Goal: Task Accomplishment & Management: Use online tool/utility

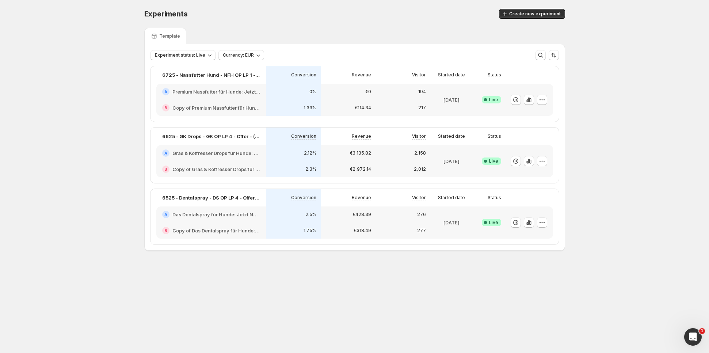
click at [78, 80] on div "Experiments. This page is ready Experiments Create new experiment Template Expe…" at bounding box center [354, 145] width 709 height 290
click at [71, 64] on div "Experiments. This page is ready Experiments Create new experiment Template Expe…" at bounding box center [354, 145] width 709 height 290
click at [239, 101] on div "B Copy of Premium Nassfutter für Hunde: Jetzt Neukunden Deal sichern!" at bounding box center [211, 108] width 110 height 16
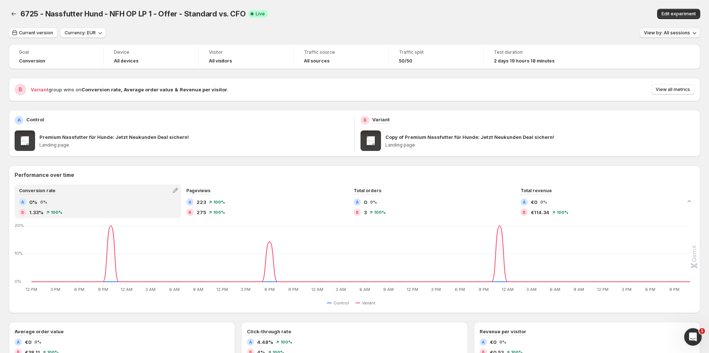
click at [664, 34] on span "View by: All sessions" at bounding box center [667, 33] width 46 height 6
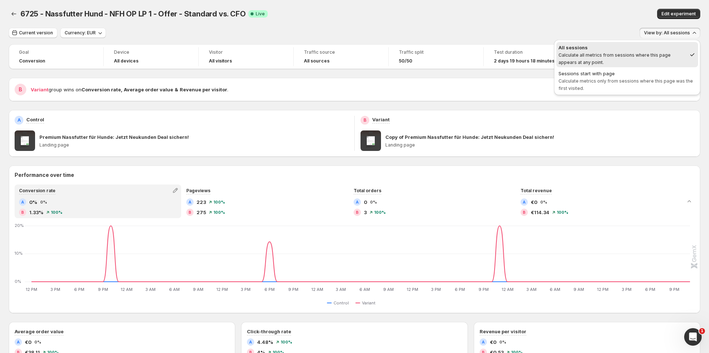
click at [610, 20] on div "6725 - Nassfutter Hund - NFH OP LP 1 - Offer - Standard vs. CFO. This page is r…" at bounding box center [355, 14] width 692 height 28
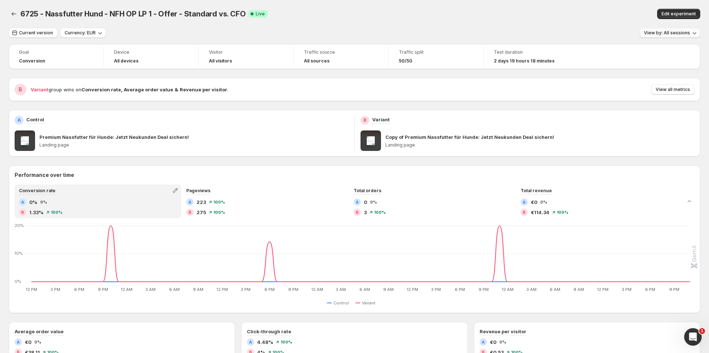
click at [661, 34] on span "View by: All sessions" at bounding box center [667, 33] width 46 height 6
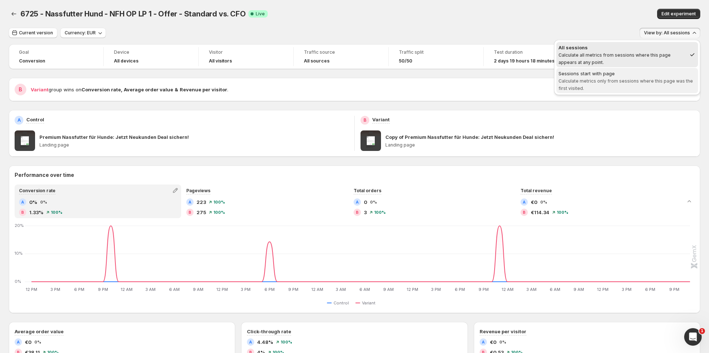
click at [651, 83] on span "Calculate metrics only from sessions where this page was the first visited." at bounding box center [626, 84] width 134 height 13
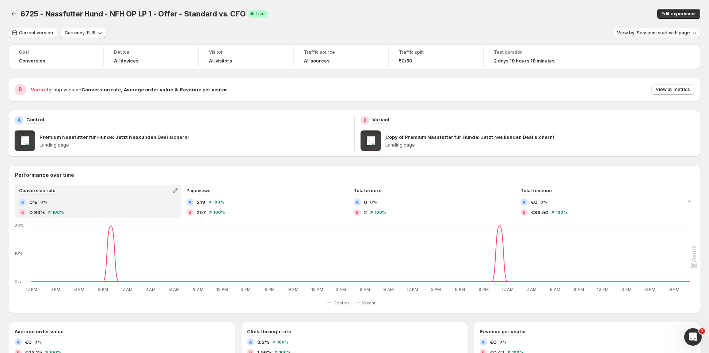
click at [661, 32] on span "View by: Sessions start with page" at bounding box center [653, 33] width 73 height 6
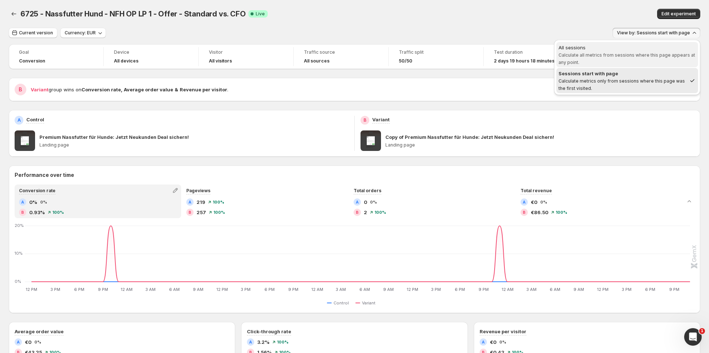
click at [628, 54] on span "Calculate all metrics from sessions where this page appears at any point." at bounding box center [627, 58] width 137 height 13
